Goal: Book appointment/travel/reservation

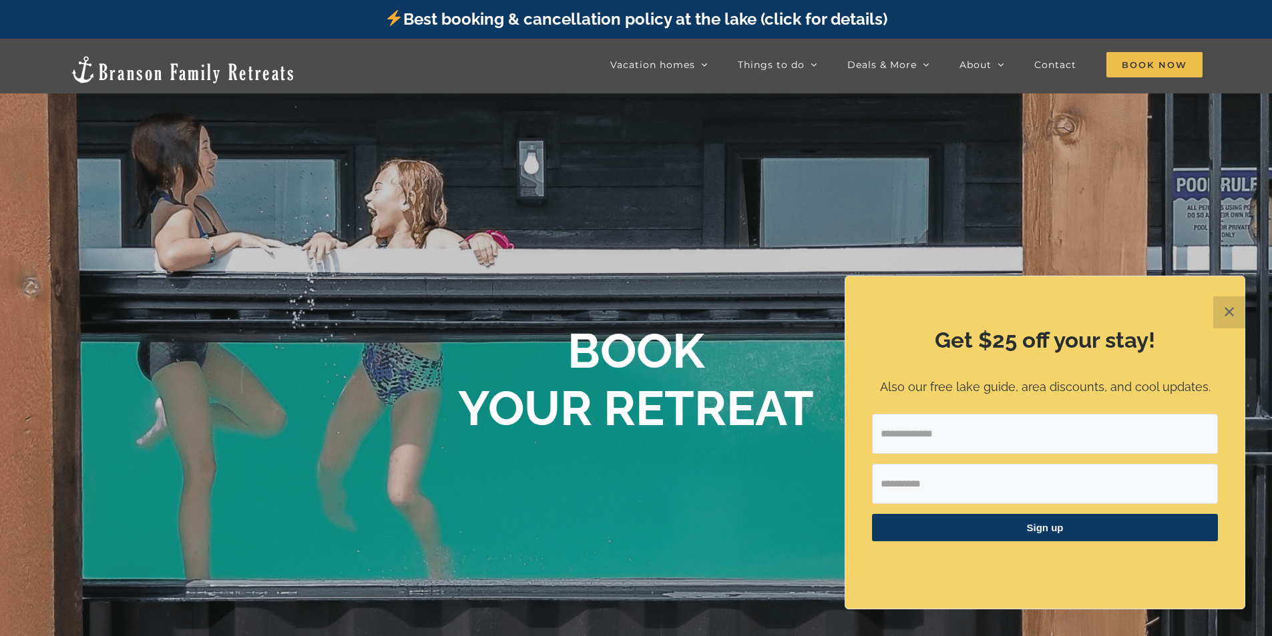
drag, startPoint x: 1225, startPoint y: 306, endPoint x: 1205, endPoint y: 273, distance: 38.0
click at [1225, 306] on button "✕" at bounding box center [1229, 312] width 32 height 32
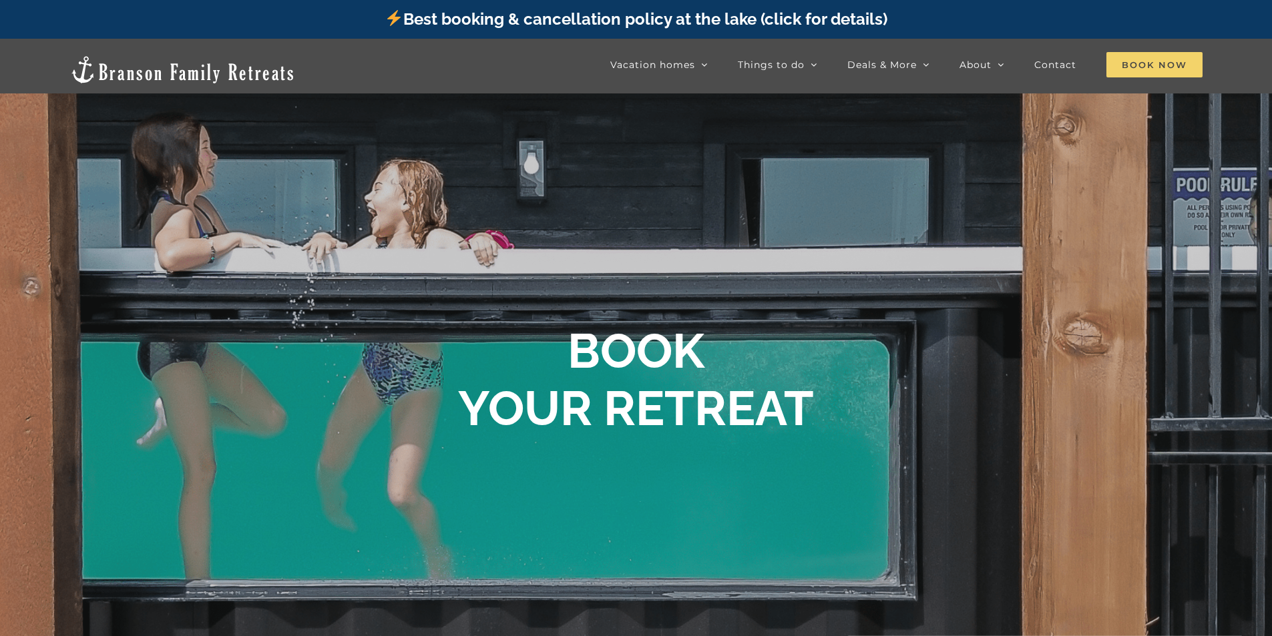
click at [1133, 63] on span "Book Now" at bounding box center [1154, 64] width 96 height 25
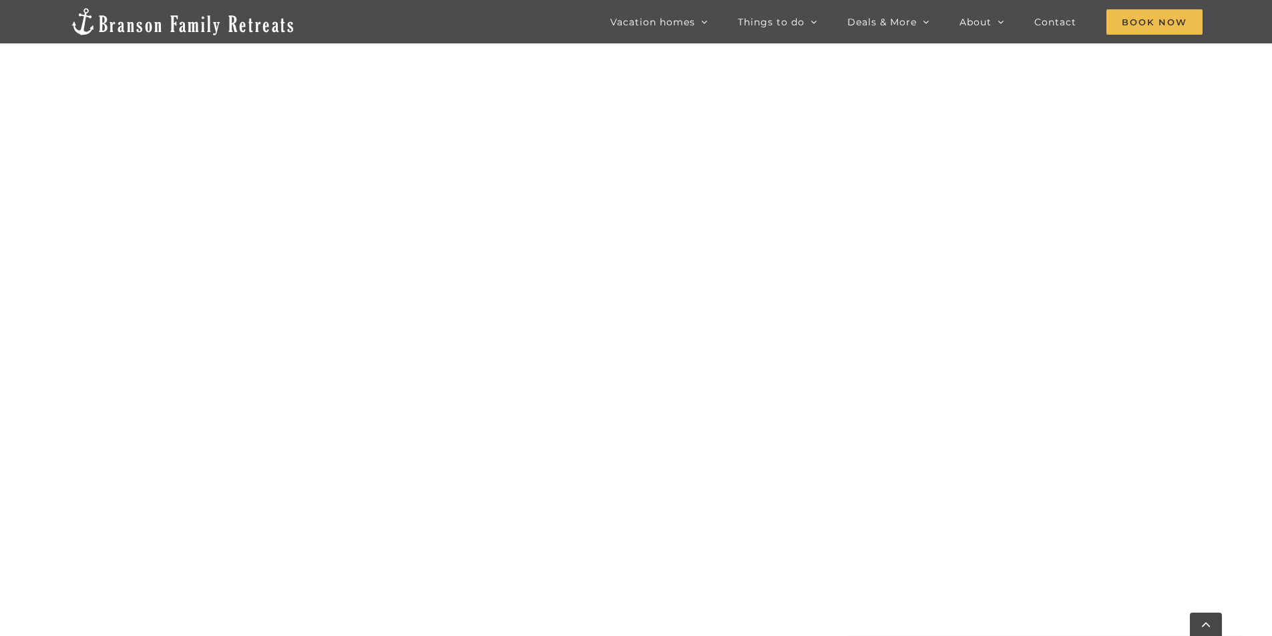
scroll to position [903, 0]
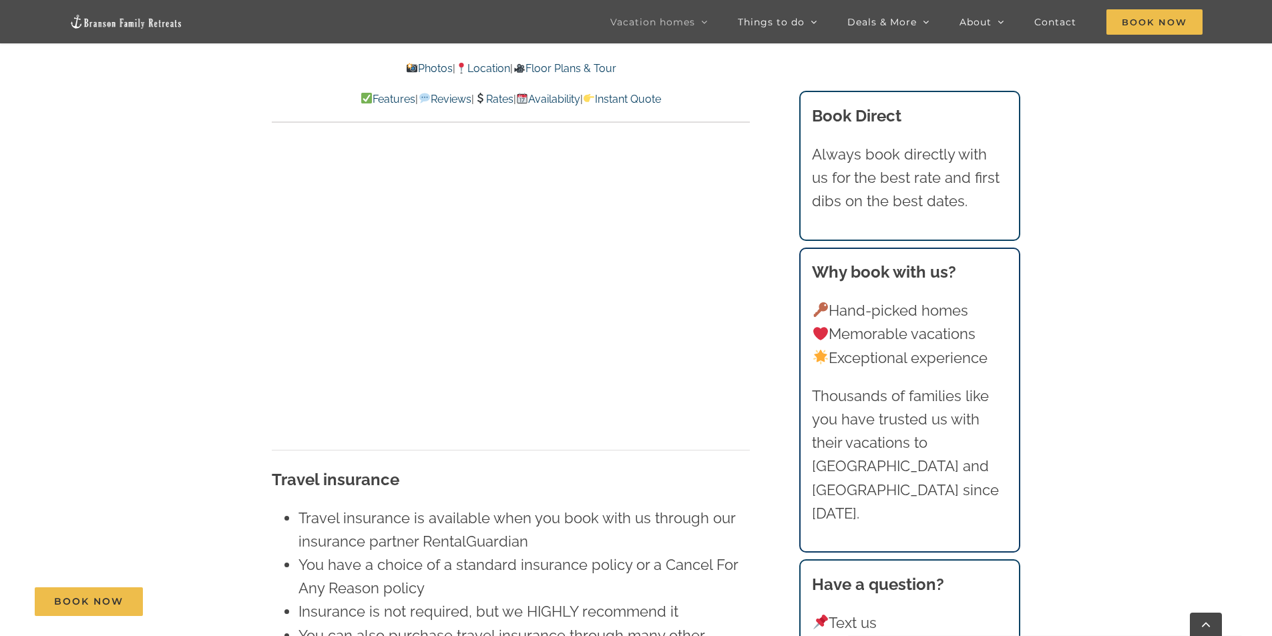
scroll to position [9215, 0]
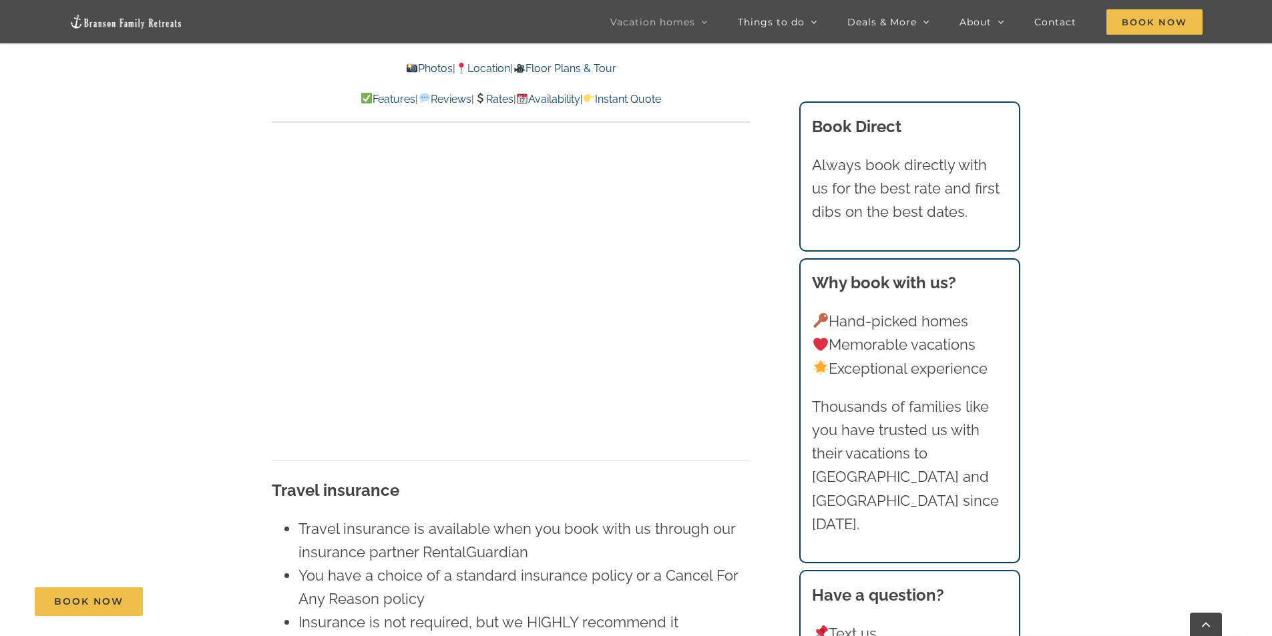
click at [502, 101] on link "Rates" at bounding box center [493, 99] width 39 height 13
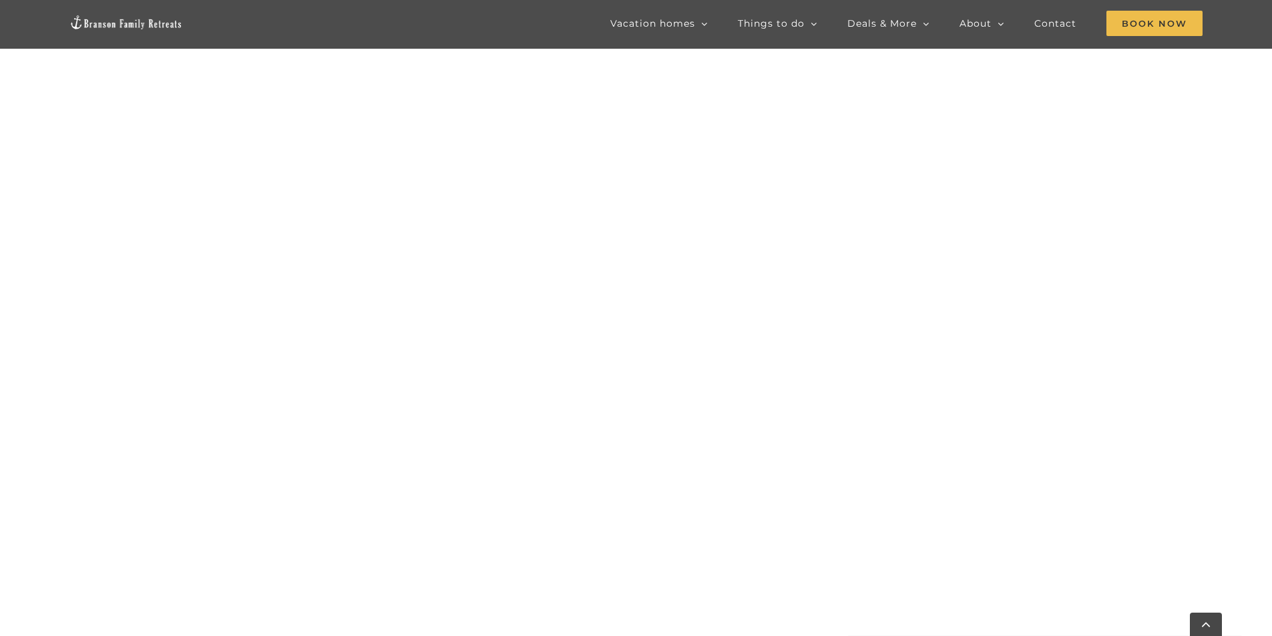
scroll to position [770, 0]
